Goal: Find specific page/section: Find specific page/section

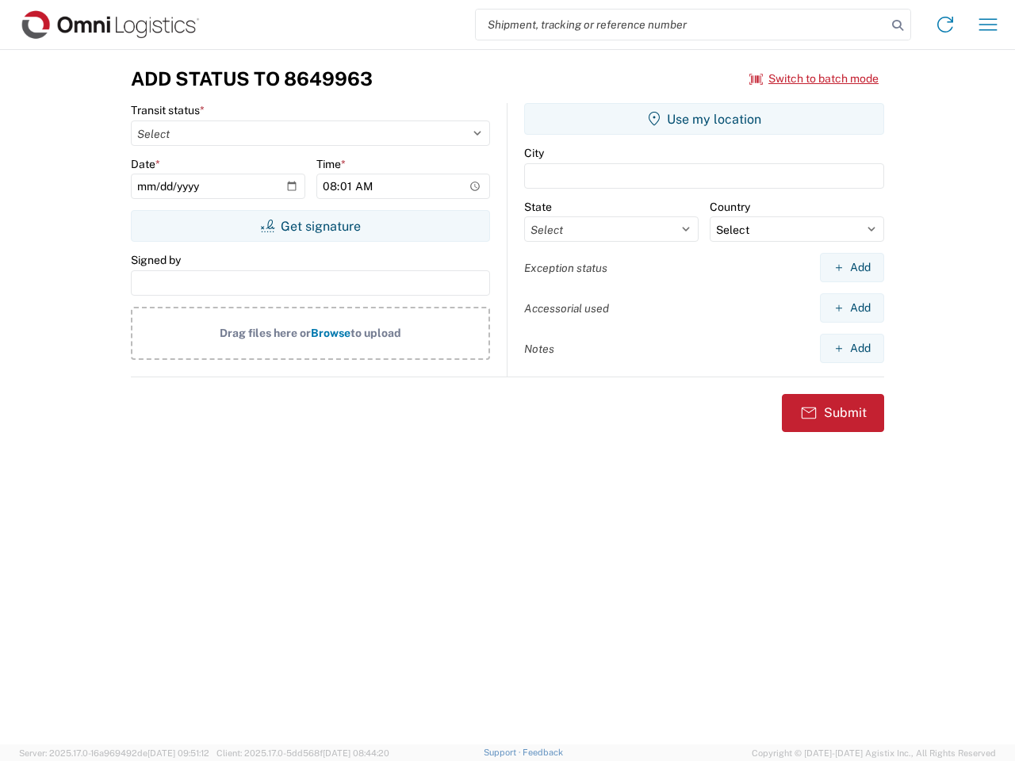
click at [681, 25] on input "search" at bounding box center [681, 25] width 411 height 30
click at [898, 25] on icon at bounding box center [898, 25] width 22 height 22
click at [945, 25] on icon at bounding box center [945, 24] width 25 height 25
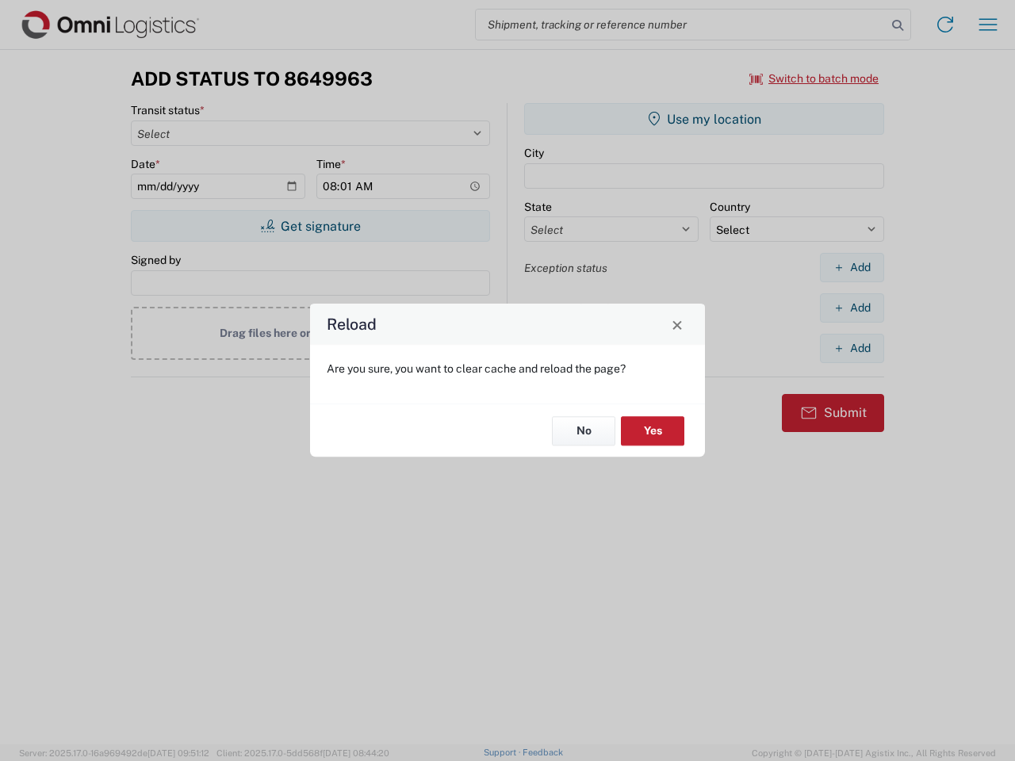
click at [814, 79] on div "Reload Are you sure, you want to clear cache and reload the page? No Yes" at bounding box center [507, 380] width 1015 height 761
click at [310, 226] on div "Reload Are you sure, you want to clear cache and reload the page? No Yes" at bounding box center [507, 380] width 1015 height 761
click at [704, 119] on div "Reload Are you sure, you want to clear cache and reload the page? No Yes" at bounding box center [507, 380] width 1015 height 761
click at [852, 267] on div "Reload Are you sure, you want to clear cache and reload the page? No Yes" at bounding box center [507, 380] width 1015 height 761
click at [852, 308] on div "Reload Are you sure, you want to clear cache and reload the page? No Yes" at bounding box center [507, 380] width 1015 height 761
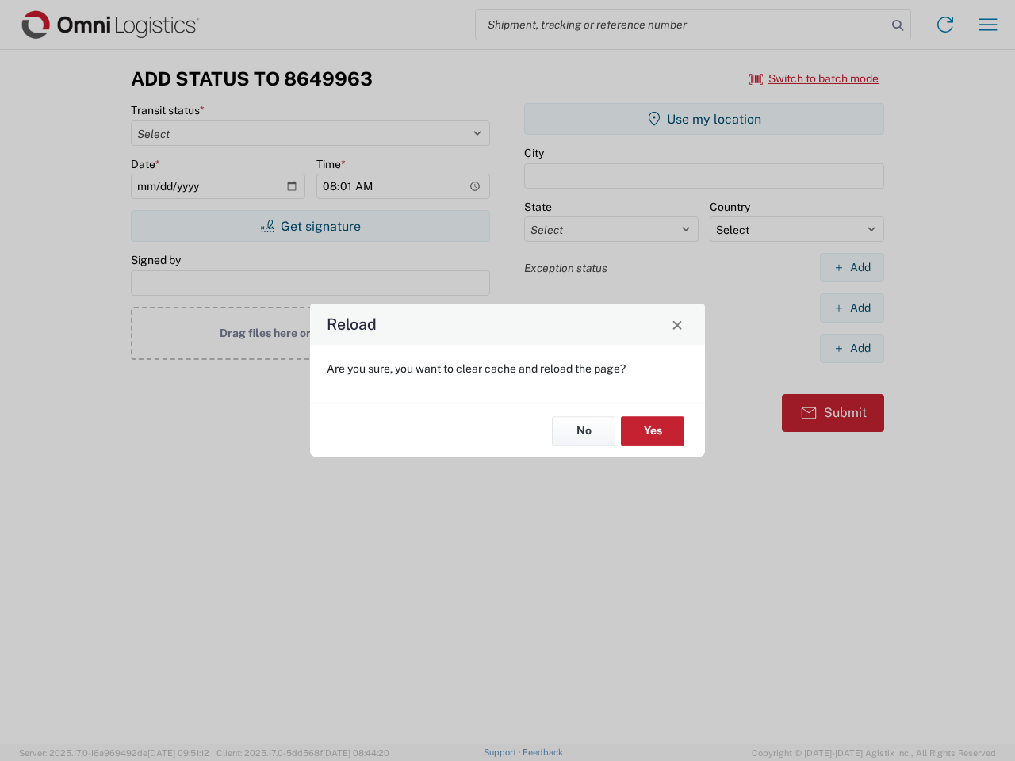
click at [852, 348] on div "Reload Are you sure, you want to clear cache and reload the page? No Yes" at bounding box center [507, 380] width 1015 height 761
